Goal: Information Seeking & Learning: Learn about a topic

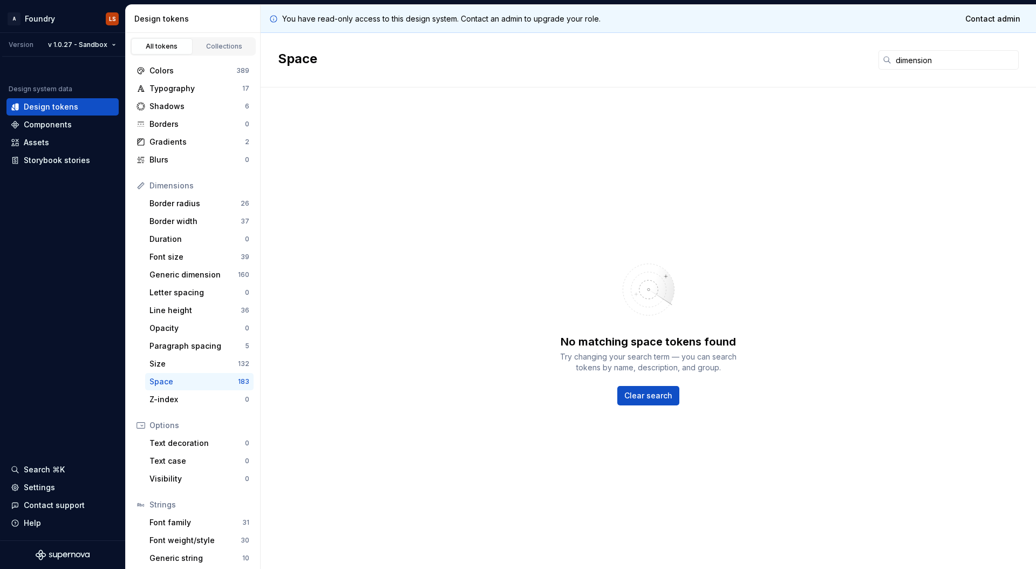
scroll to position [22, 0]
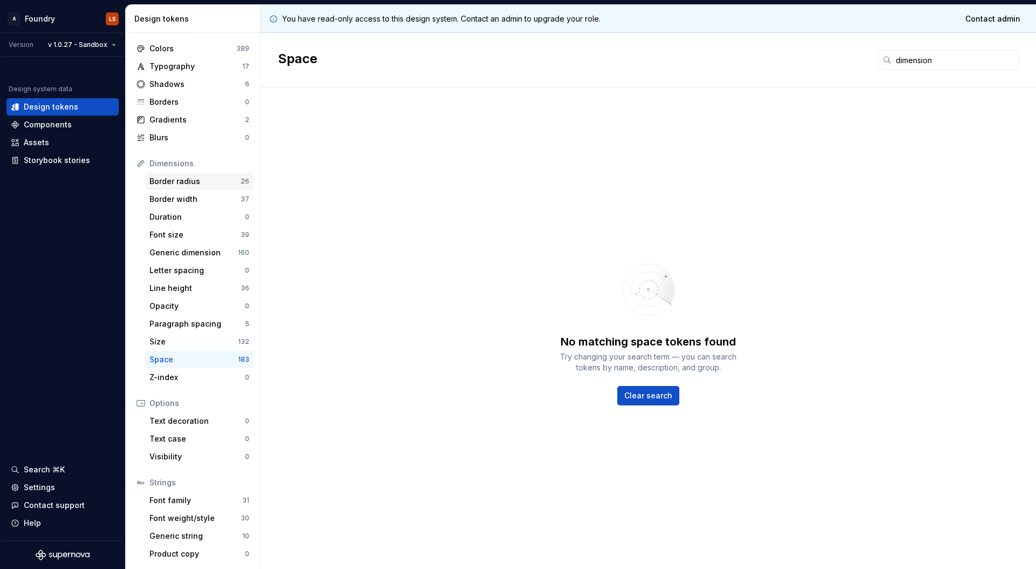
click at [192, 187] on div "Border radius 26" at bounding box center [199, 181] width 108 height 17
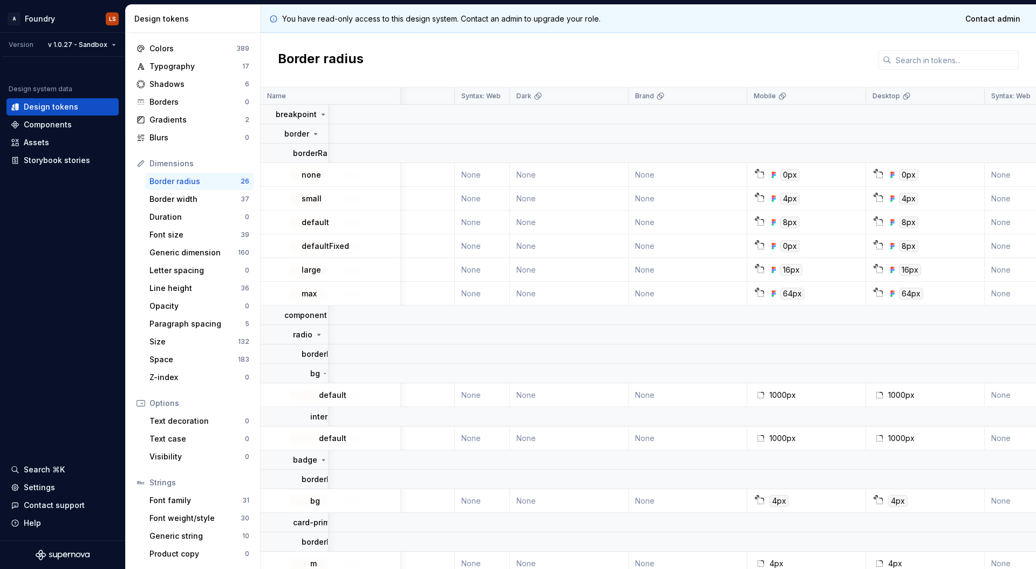
scroll to position [0, 151]
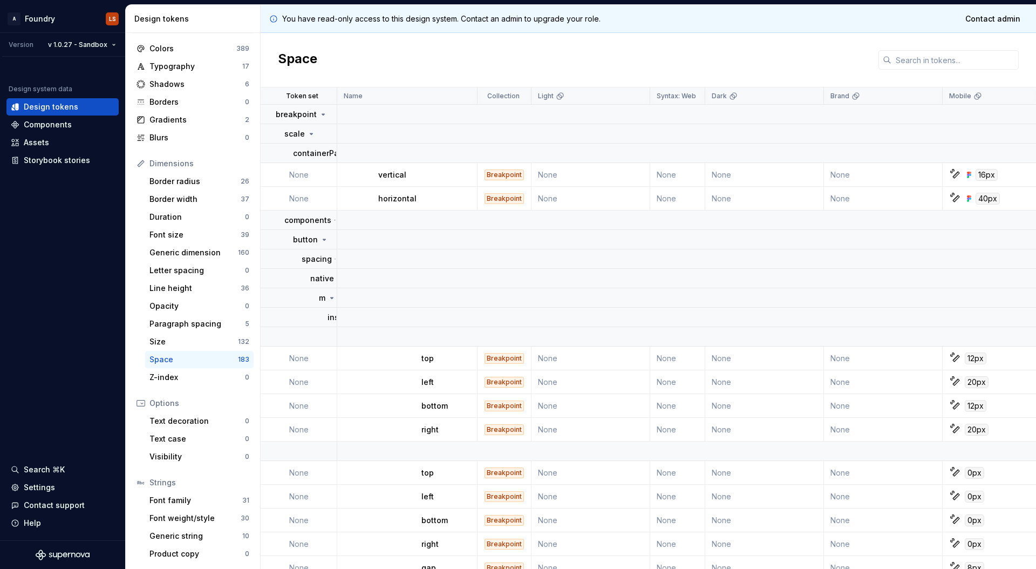
click at [863, 175] on td "None" at bounding box center [883, 175] width 119 height 24
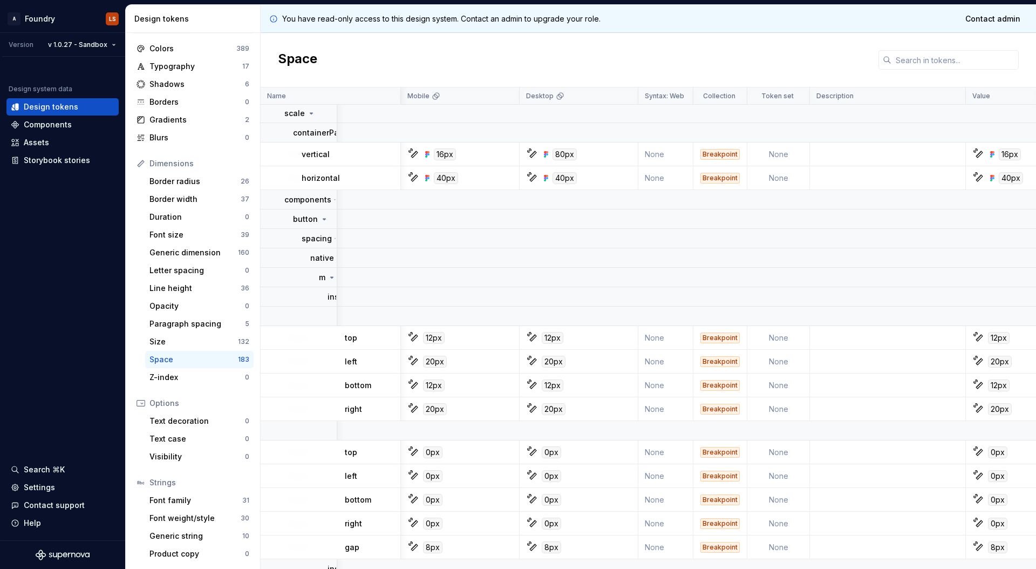
scroll to position [21, 539]
click at [177, 337] on div "Size" at bounding box center [193, 341] width 88 height 11
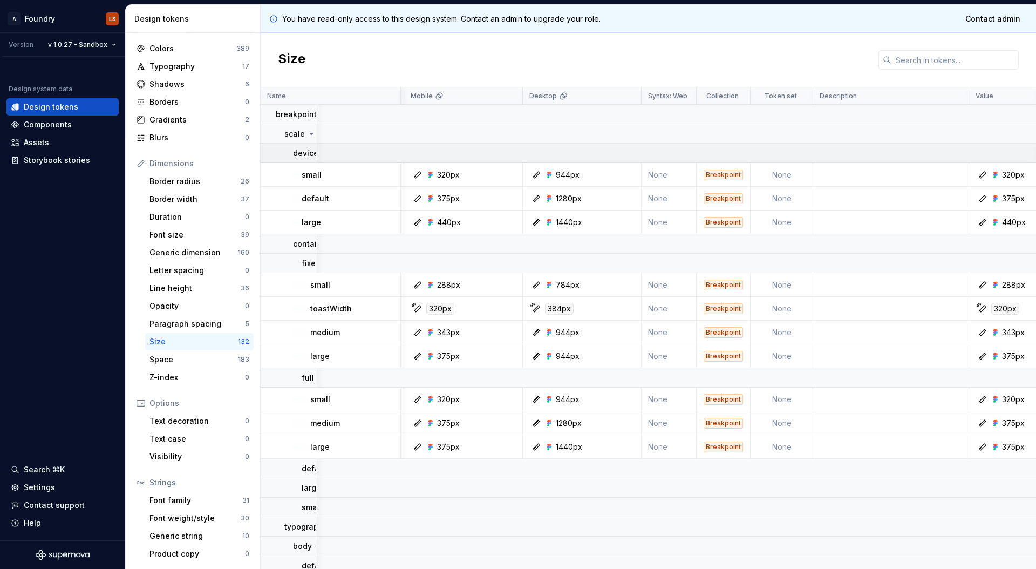
scroll to position [0, 515]
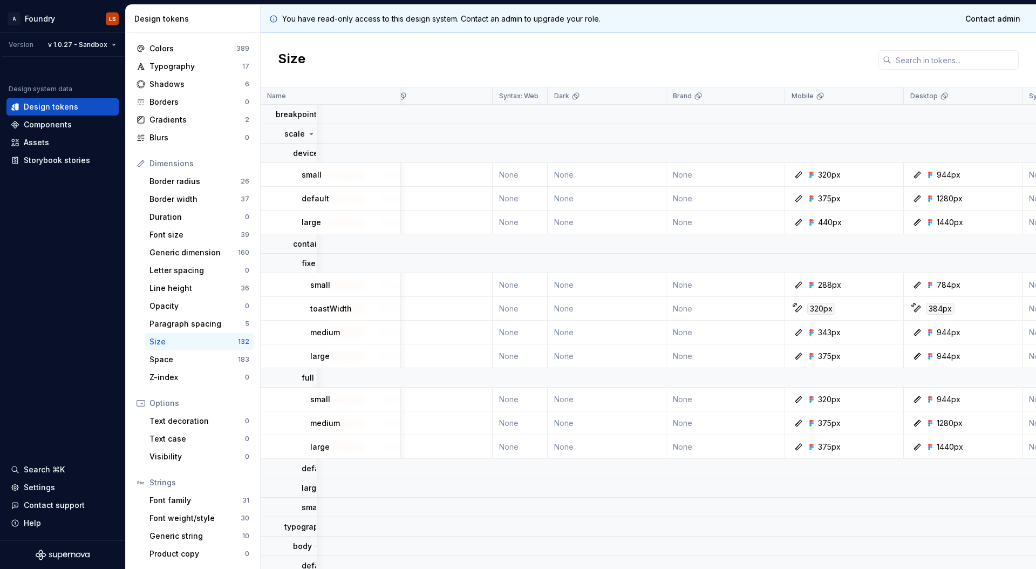
scroll to position [0, 111]
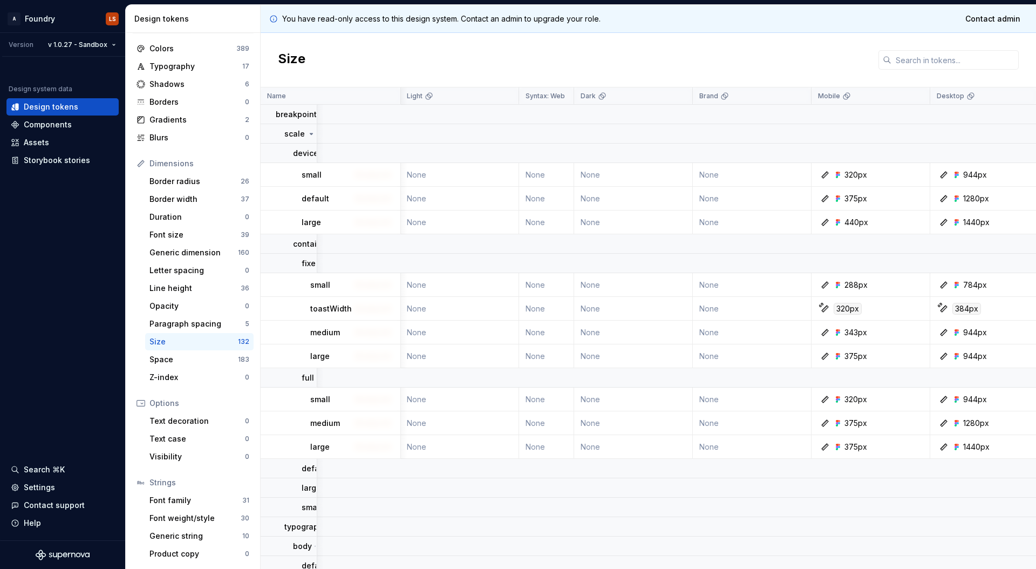
click at [86, 52] on html "A Foundry LS Version v 1.0.27 - Sandbox Design system data Design tokens Compon…" at bounding box center [518, 284] width 1036 height 569
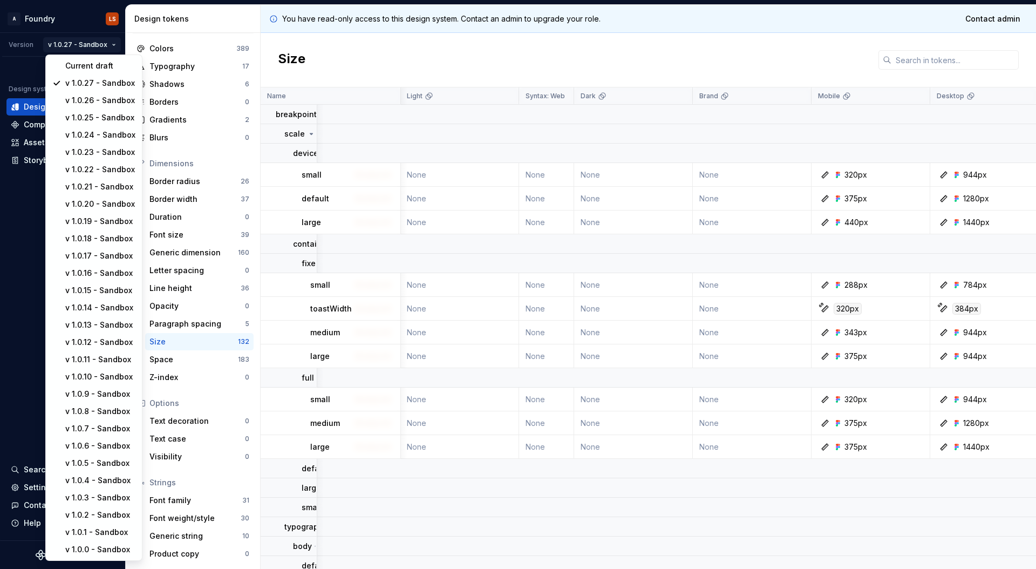
click at [86, 49] on html "A Foundry LS Version v 1.0.27 - Sandbox Design system data Design tokens Compon…" at bounding box center [518, 284] width 1036 height 569
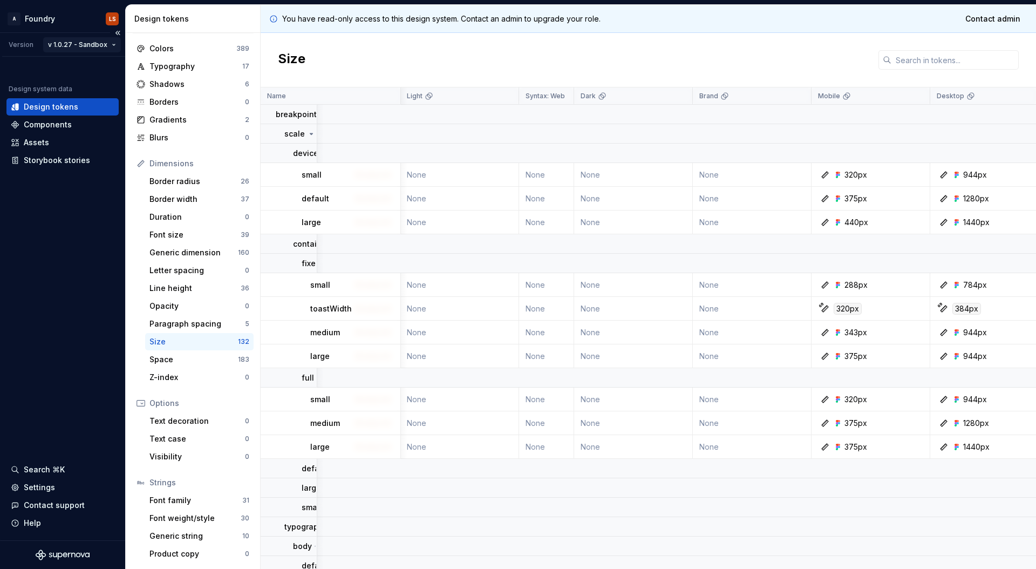
click at [85, 48] on html "A Foundry LS Version v 1.0.27 - Sandbox Design system data Design tokens Compon…" at bounding box center [518, 284] width 1036 height 569
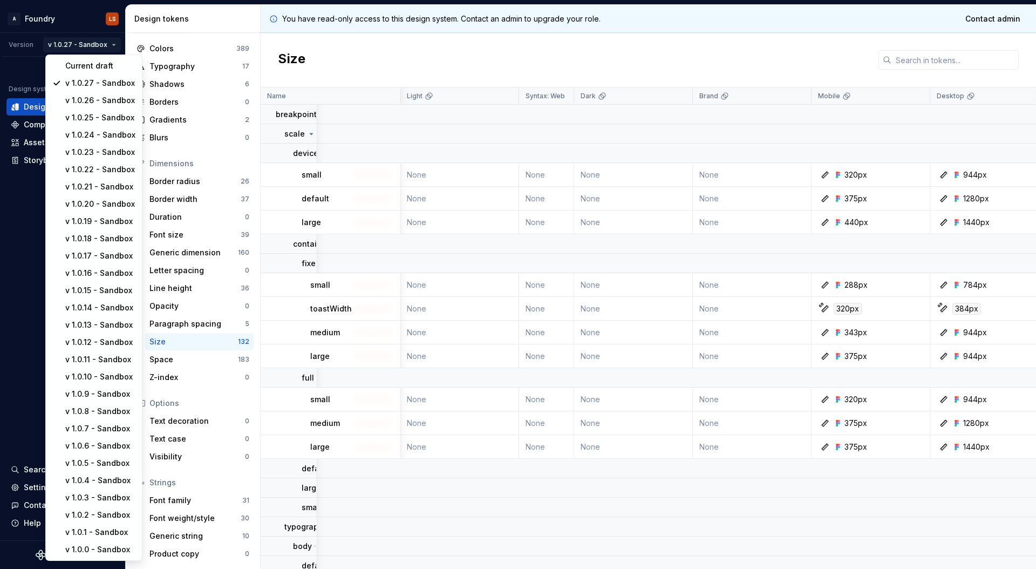
click at [1015, 200] on html "A Foundry LS Version v 1.0.27 - Sandbox Design system data Design tokens Compon…" at bounding box center [518, 284] width 1036 height 569
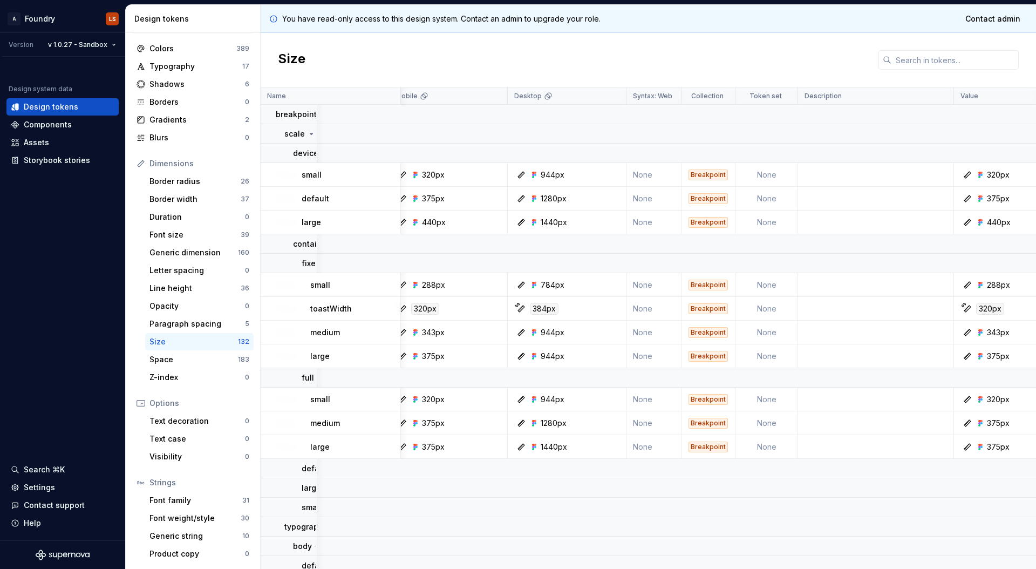
scroll to position [0, 537]
click at [177, 196] on div "Border width" at bounding box center [194, 199] width 91 height 11
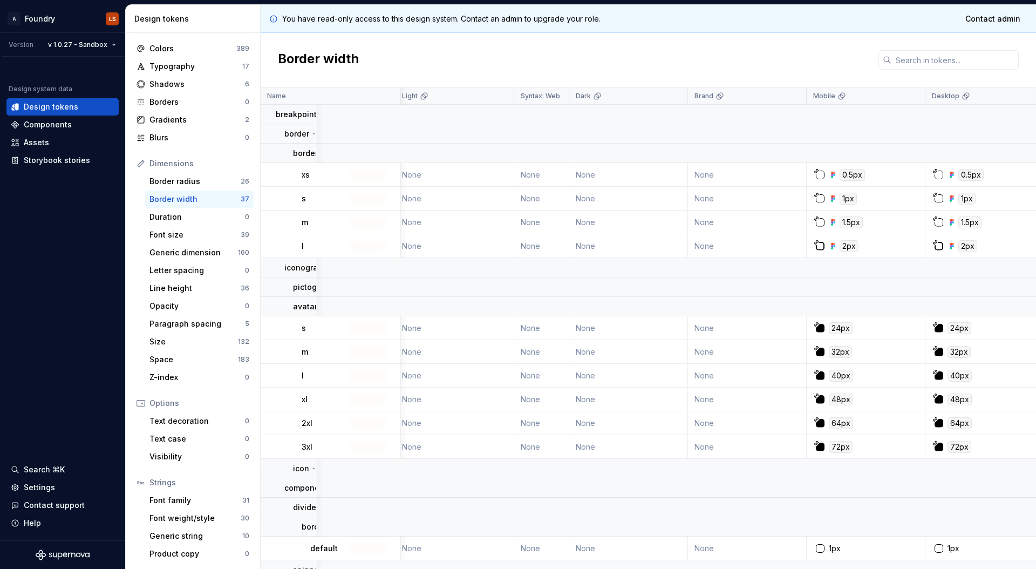
scroll to position [0, 126]
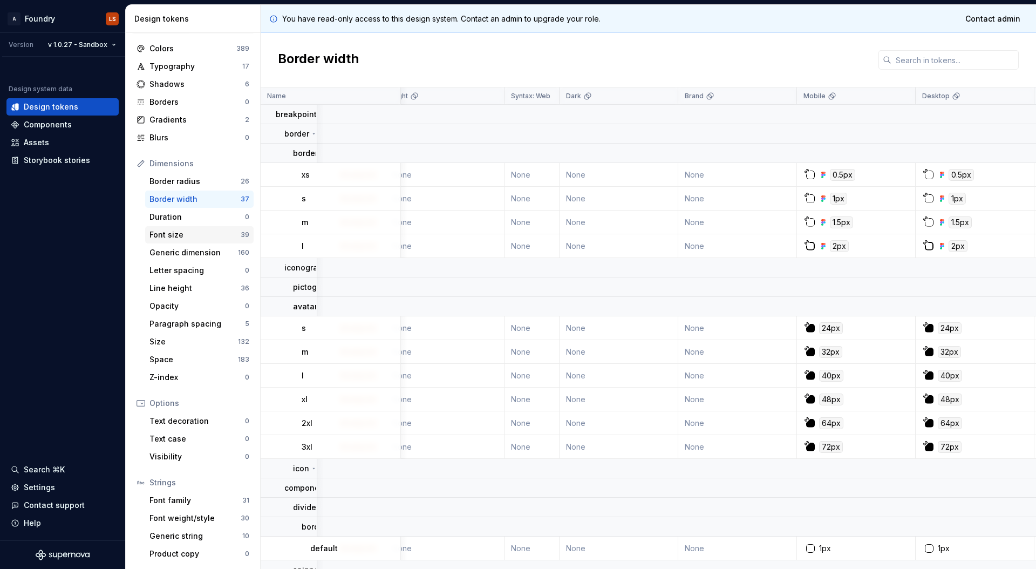
click at [197, 232] on div "Font size" at bounding box center [194, 234] width 91 height 11
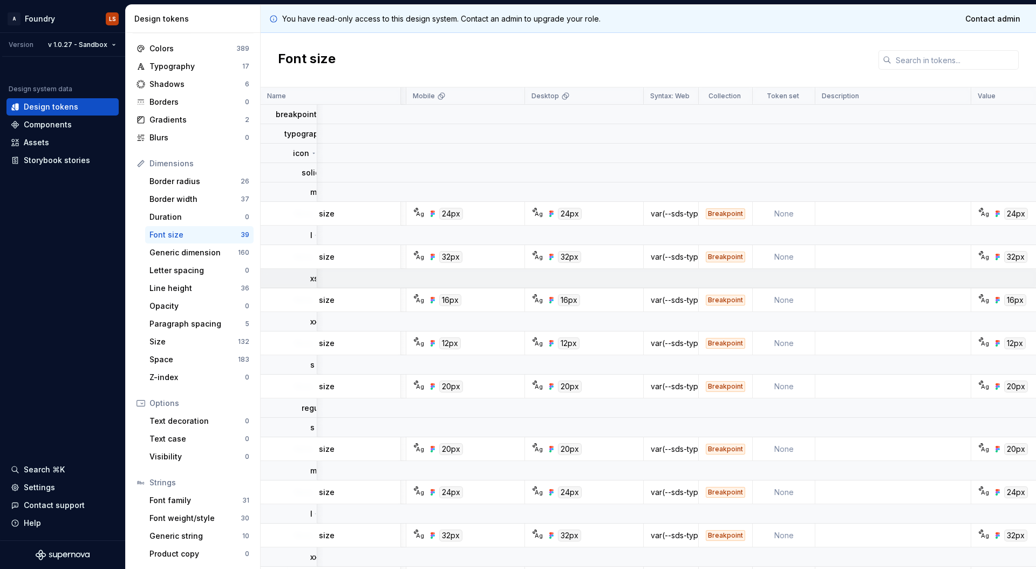
scroll to position [0, 520]
click at [548, 95] on p "Desktop" at bounding box center [542, 96] width 28 height 9
click at [557, 97] on icon at bounding box center [561, 96] width 9 height 9
click at [557, 95] on icon at bounding box center [561, 96] width 9 height 9
click at [557, 96] on icon at bounding box center [561, 96] width 9 height 9
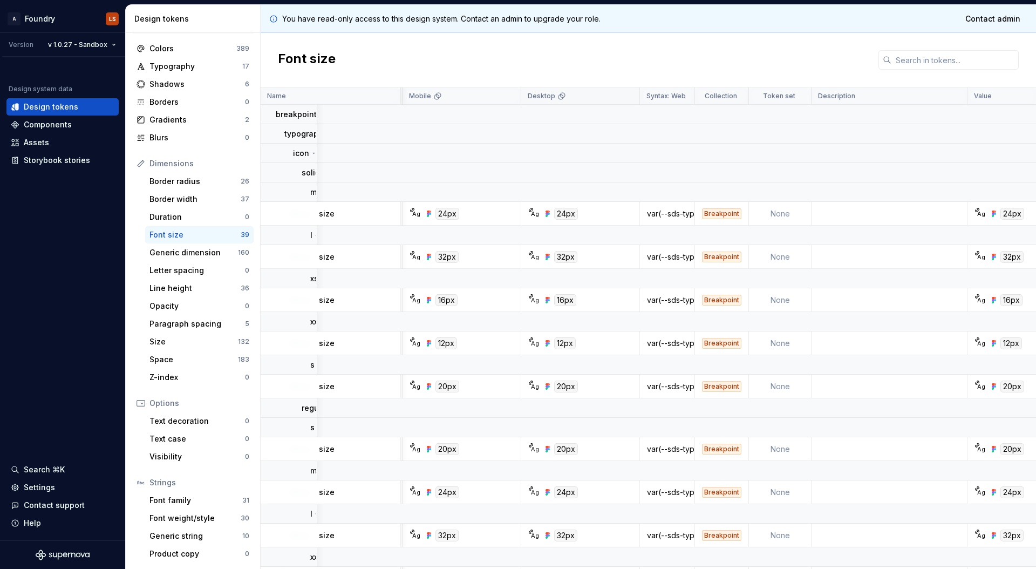
click at [557, 98] on icon at bounding box center [561, 96] width 9 height 9
click at [557, 99] on icon at bounding box center [561, 96] width 9 height 9
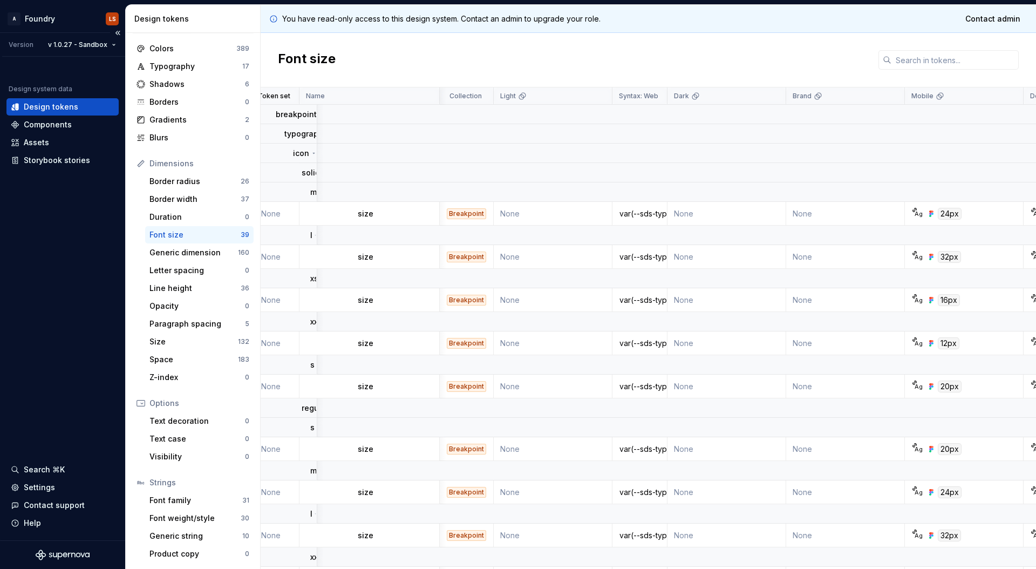
scroll to position [0, 5]
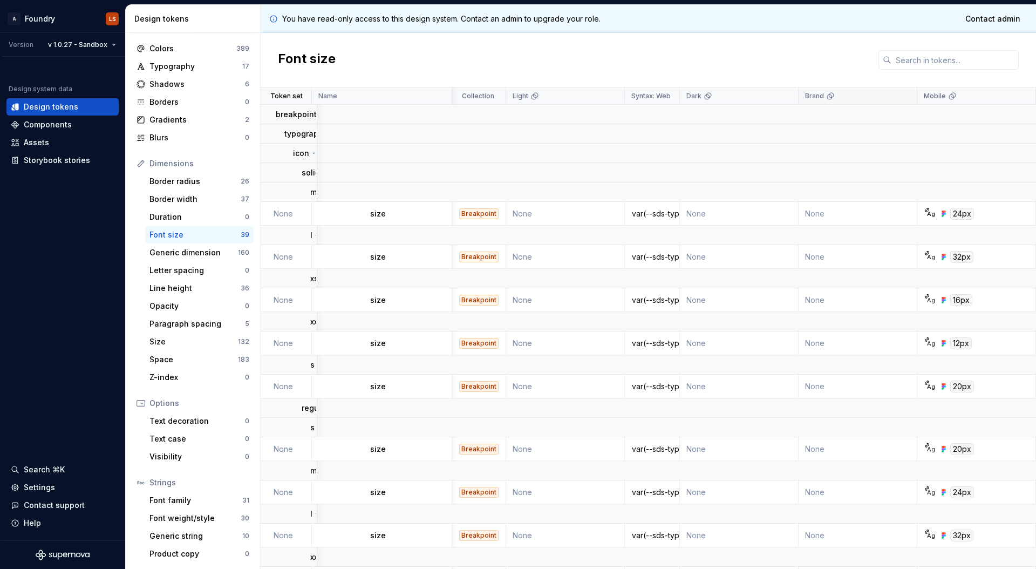
click at [826, 97] on icon at bounding box center [830, 96] width 9 height 9
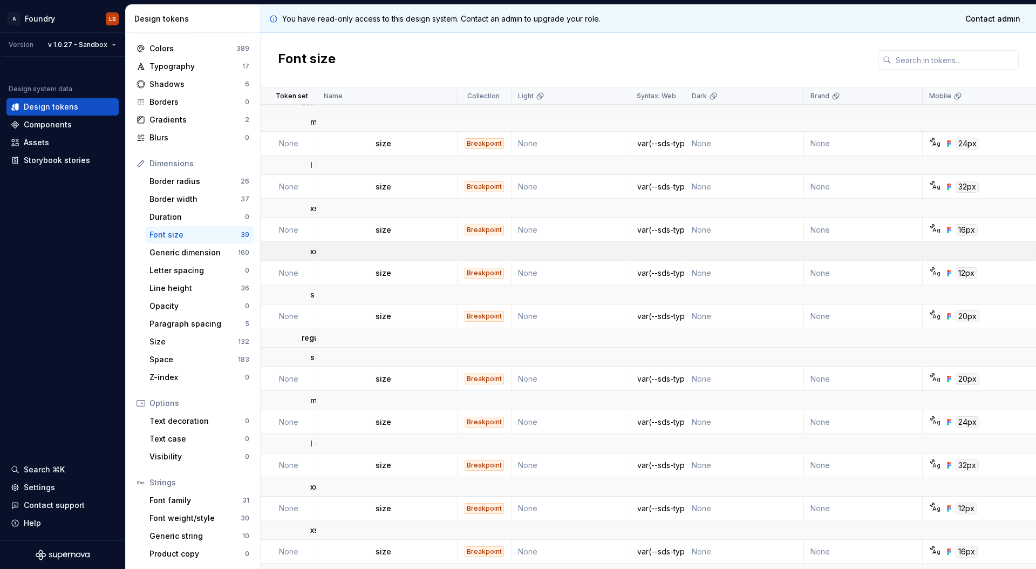
scroll to position [0, 0]
